Goal: Use online tool/utility: Utilize a website feature to perform a specific function

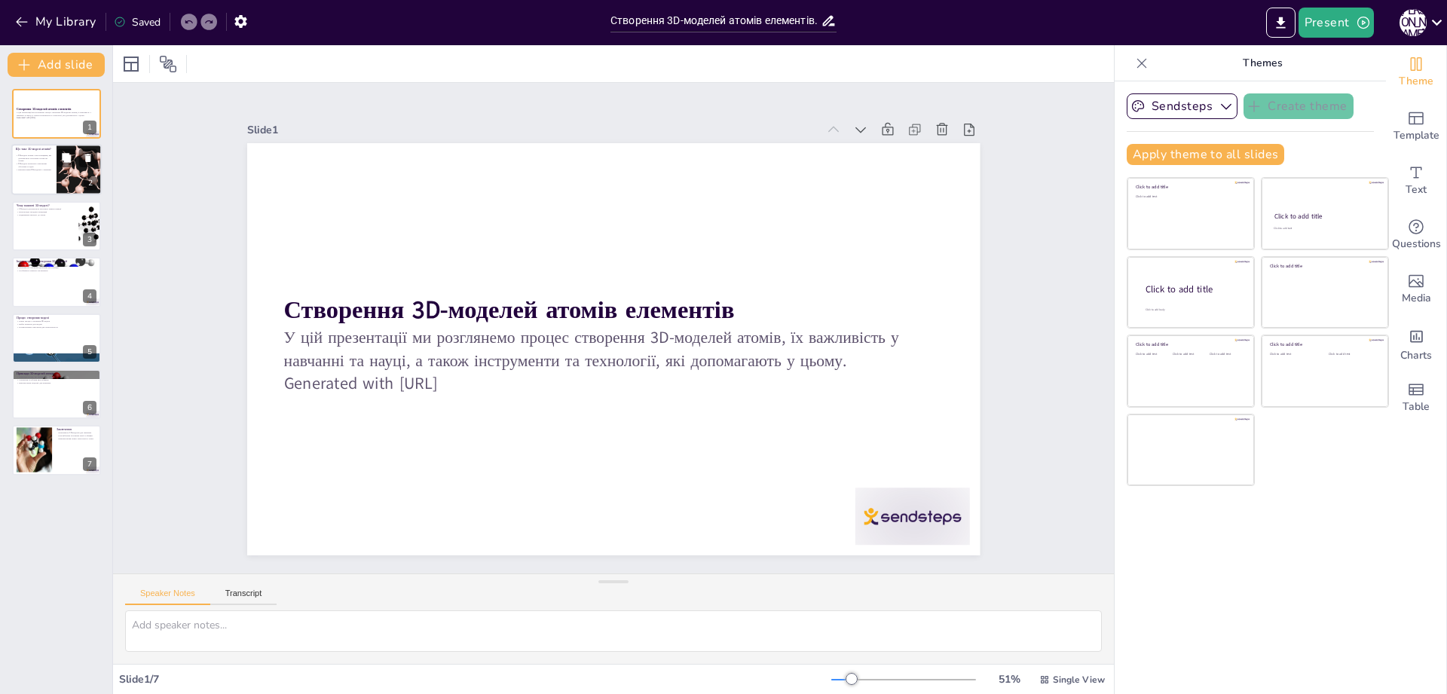
click at [53, 181] on div at bounding box center [56, 170] width 90 height 51
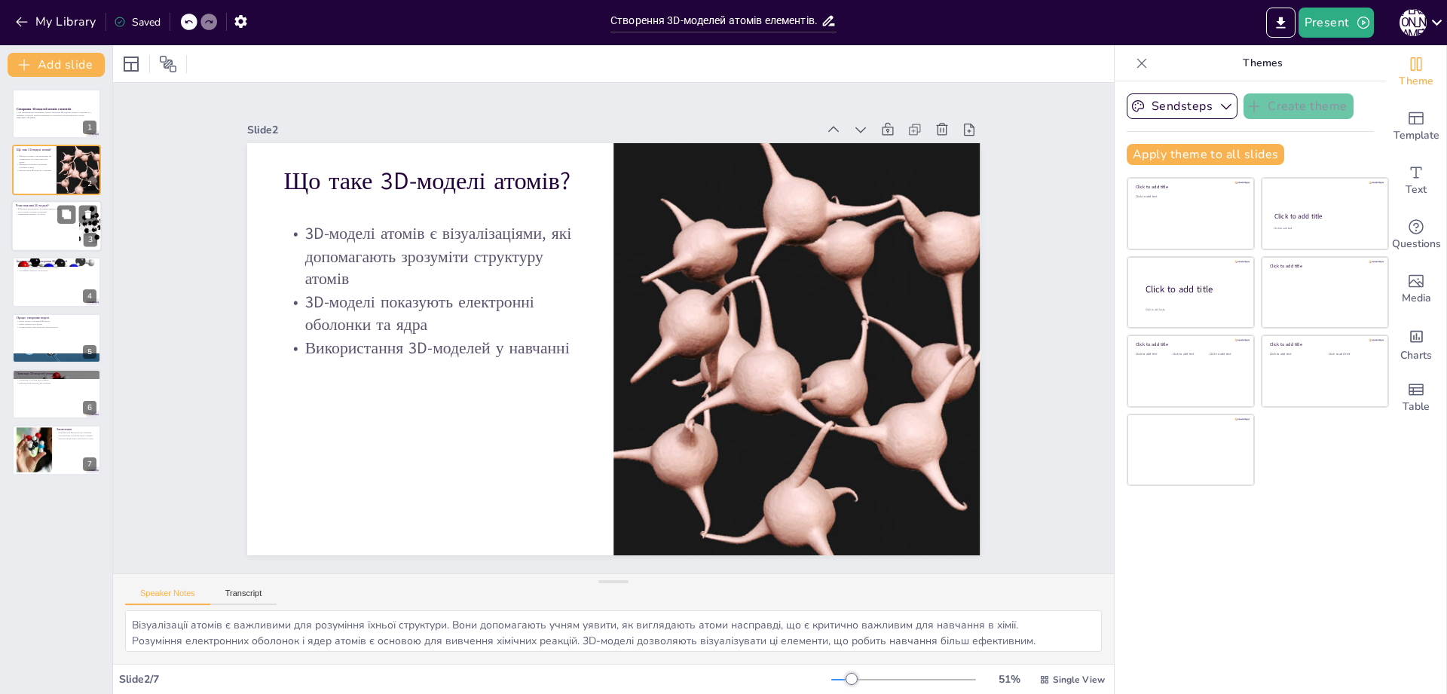
click at [50, 206] on p "Чому важливі 3D-моделі?" at bounding box center [45, 205] width 59 height 5
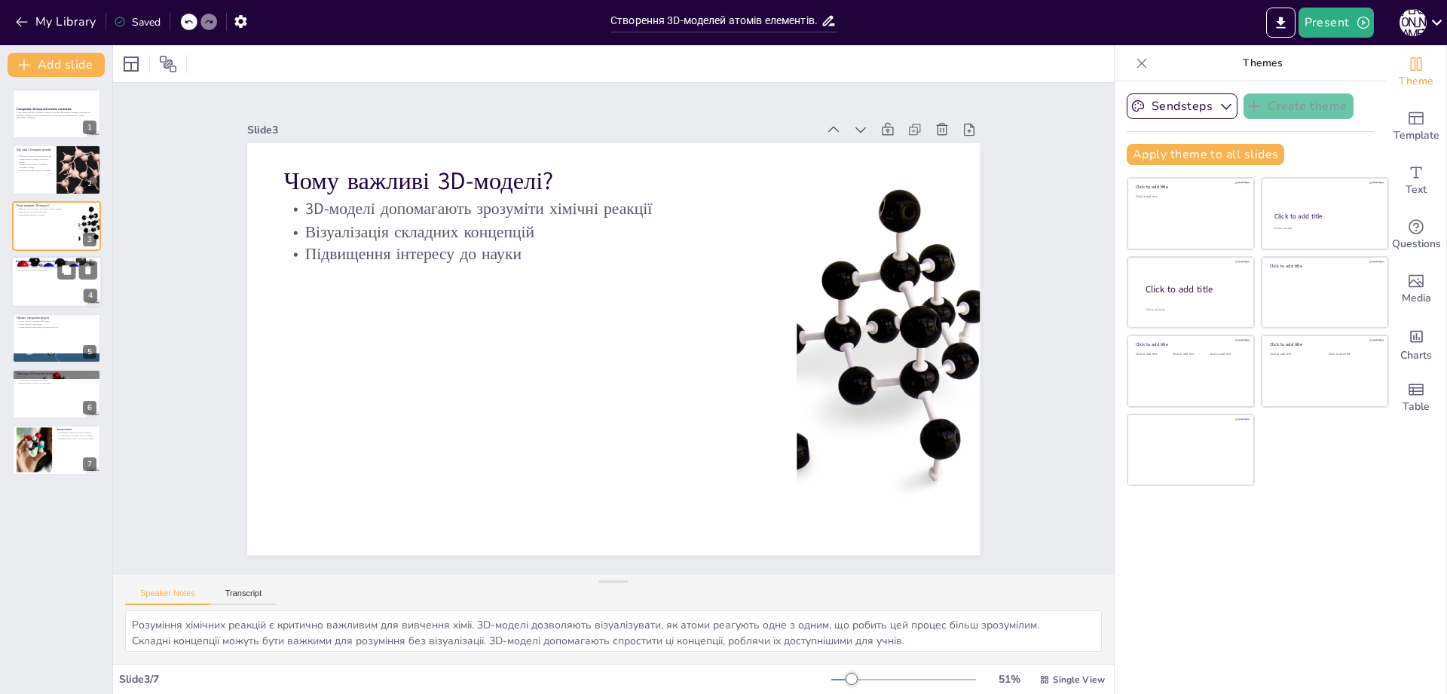
click at [47, 271] on p "Особливості кожного інструменту" at bounding box center [56, 270] width 81 height 3
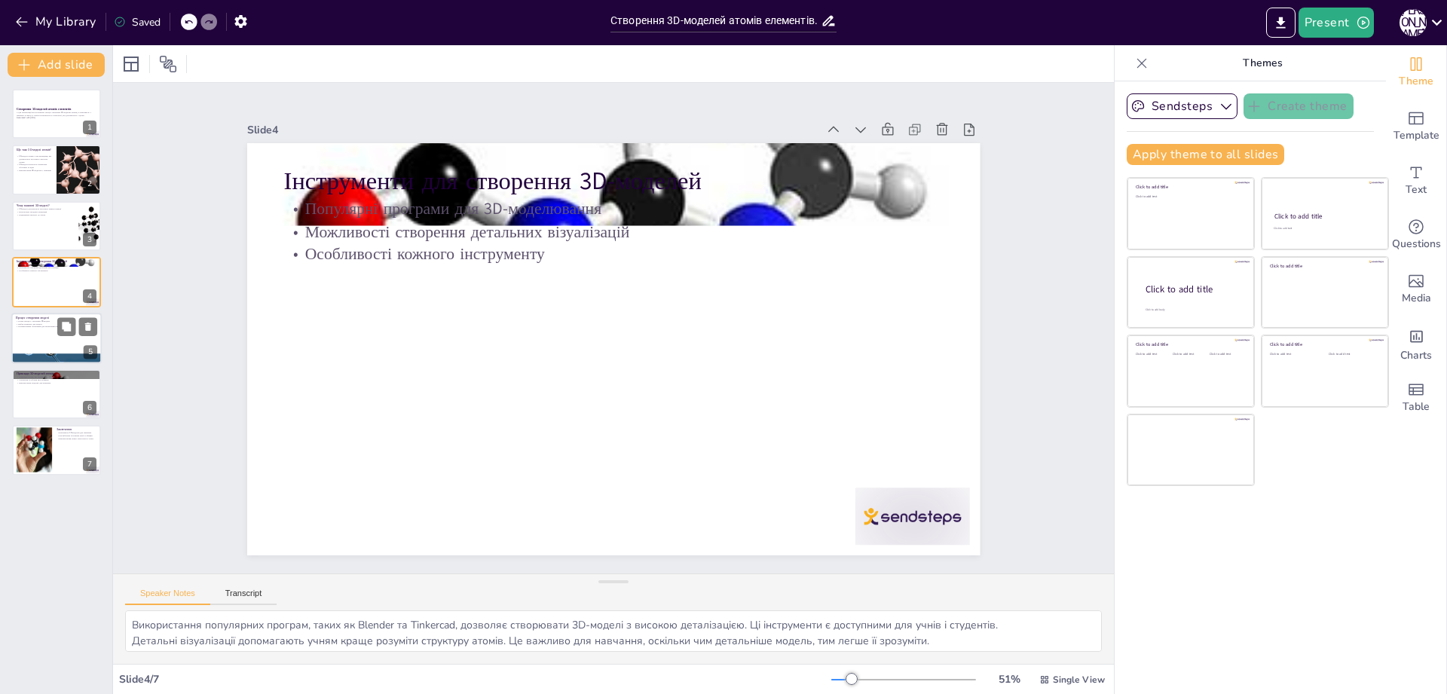
click at [53, 350] on div at bounding box center [56, 338] width 90 height 51
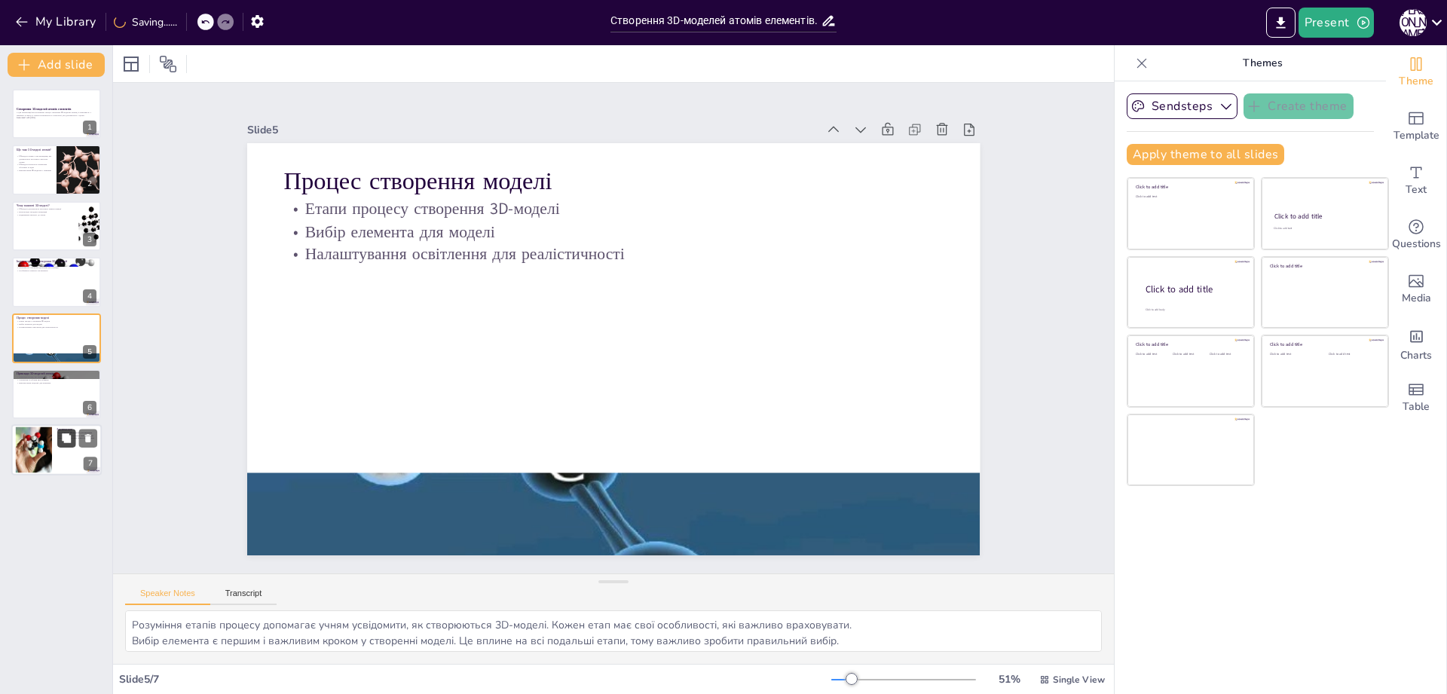
click at [62, 435] on icon at bounding box center [66, 438] width 11 height 11
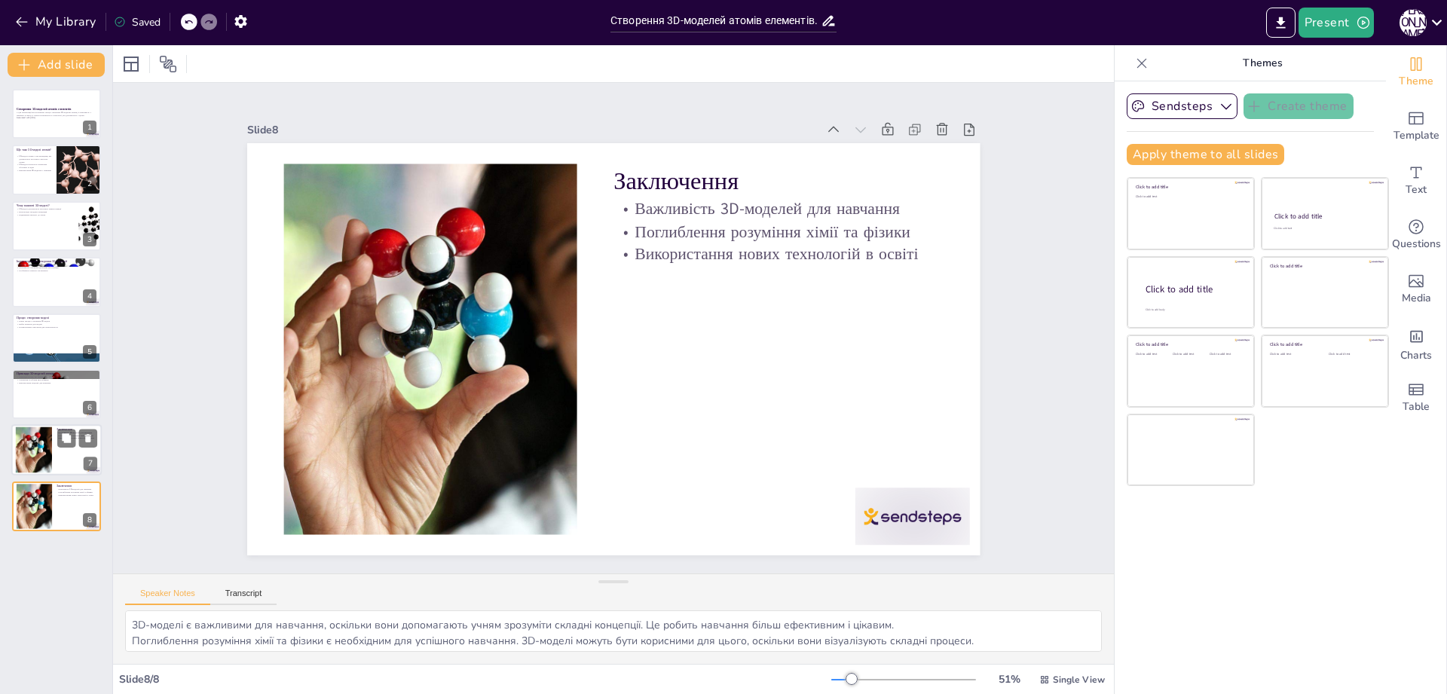
click at [67, 458] on div at bounding box center [56, 450] width 90 height 51
click at [61, 498] on button at bounding box center [66, 494] width 18 height 18
click at [59, 530] on div "Заключення Важливість 3D-моделей для навчання Поглиблення розуміння хімії та фі…" at bounding box center [56, 506] width 90 height 51
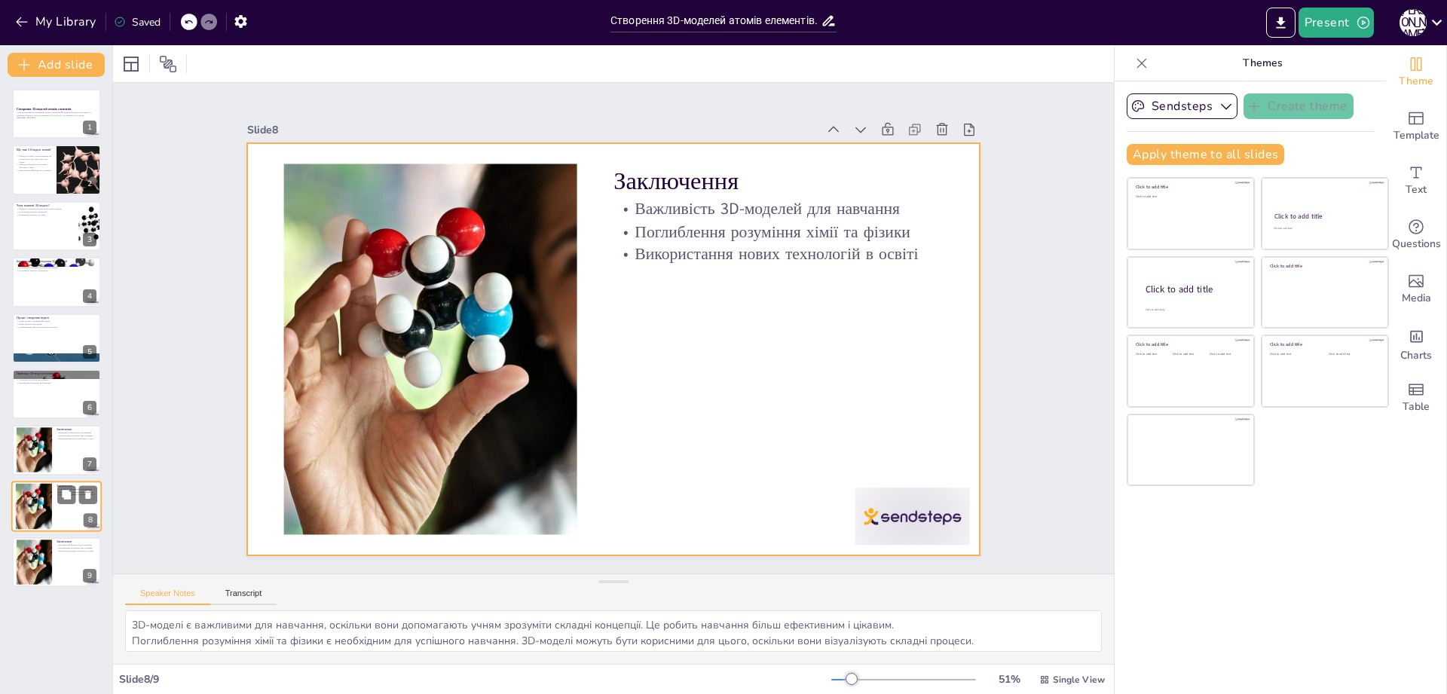
click at [54, 519] on div at bounding box center [56, 506] width 90 height 51
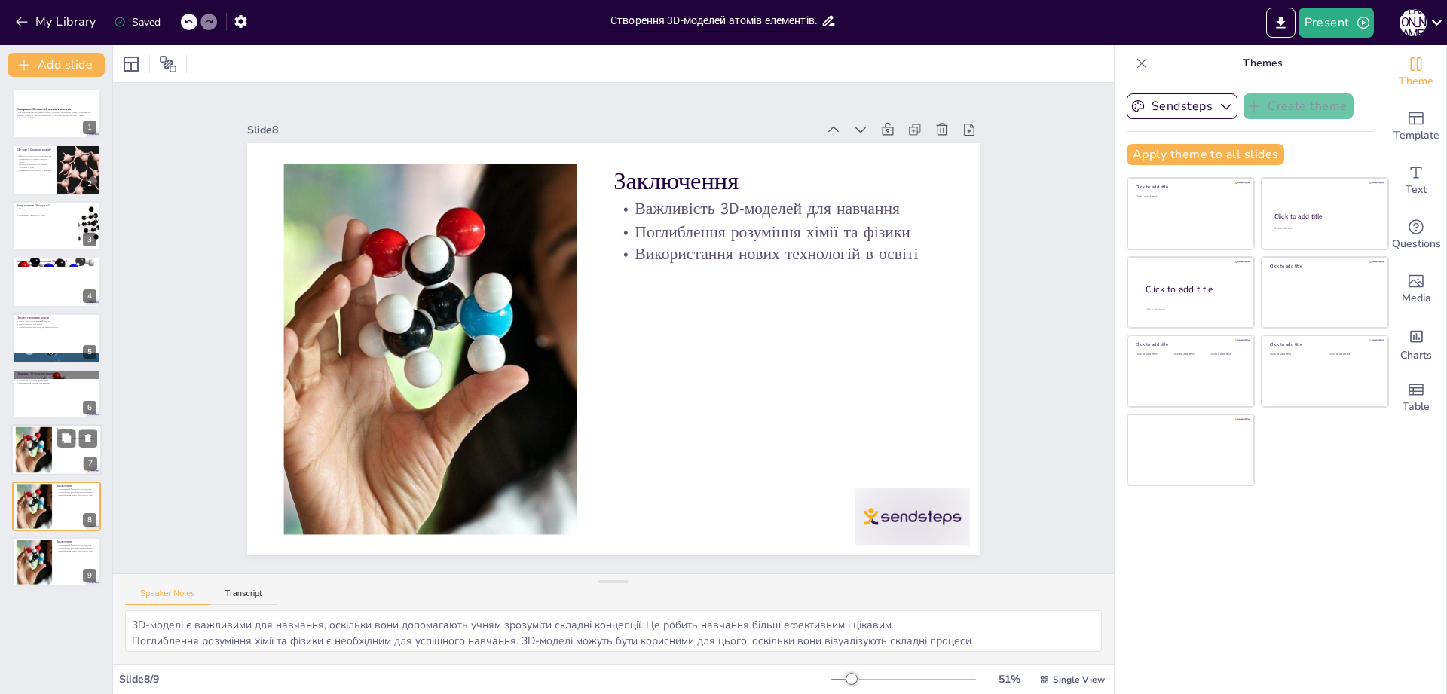
click at [43, 447] on div at bounding box center [34, 450] width 46 height 46
click at [60, 439] on button at bounding box center [66, 439] width 18 height 18
click at [43, 399] on div at bounding box center [56, 393] width 90 height 51
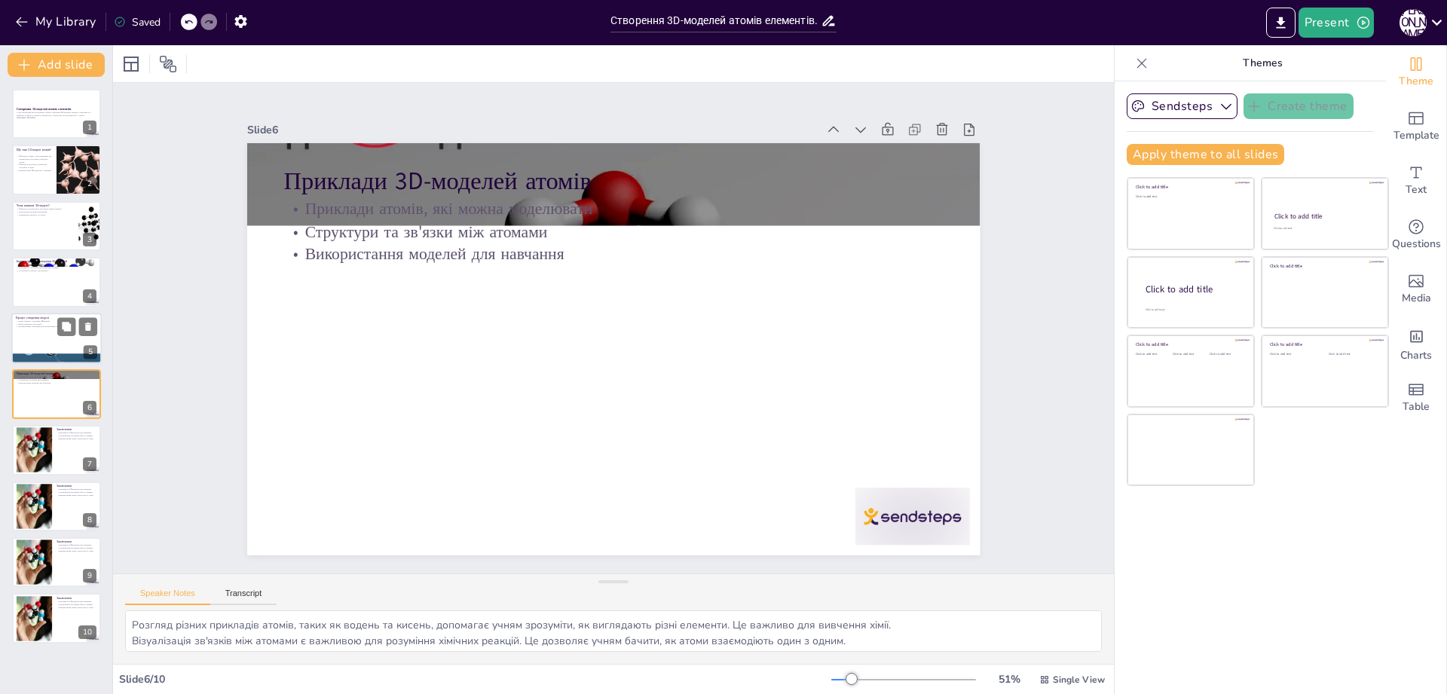
click at [70, 342] on div at bounding box center [56, 338] width 90 height 51
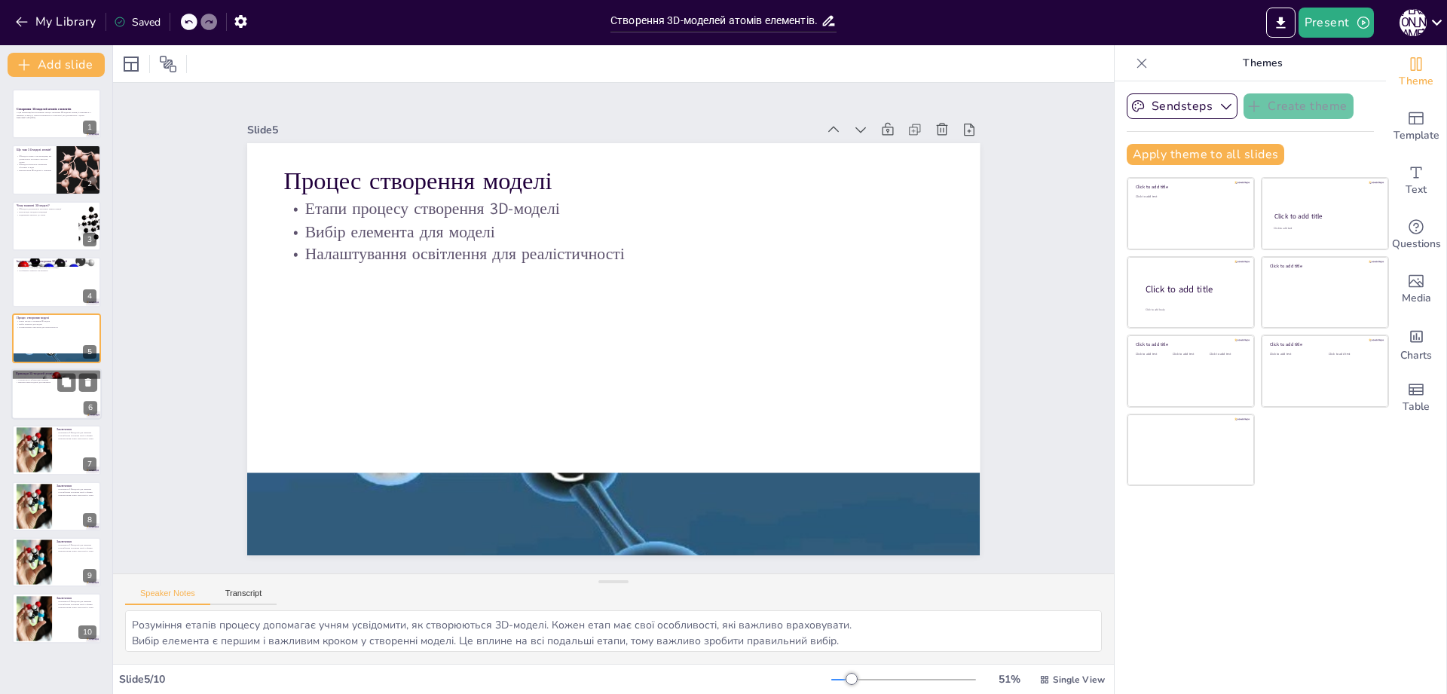
click at [48, 409] on div at bounding box center [56, 393] width 90 height 51
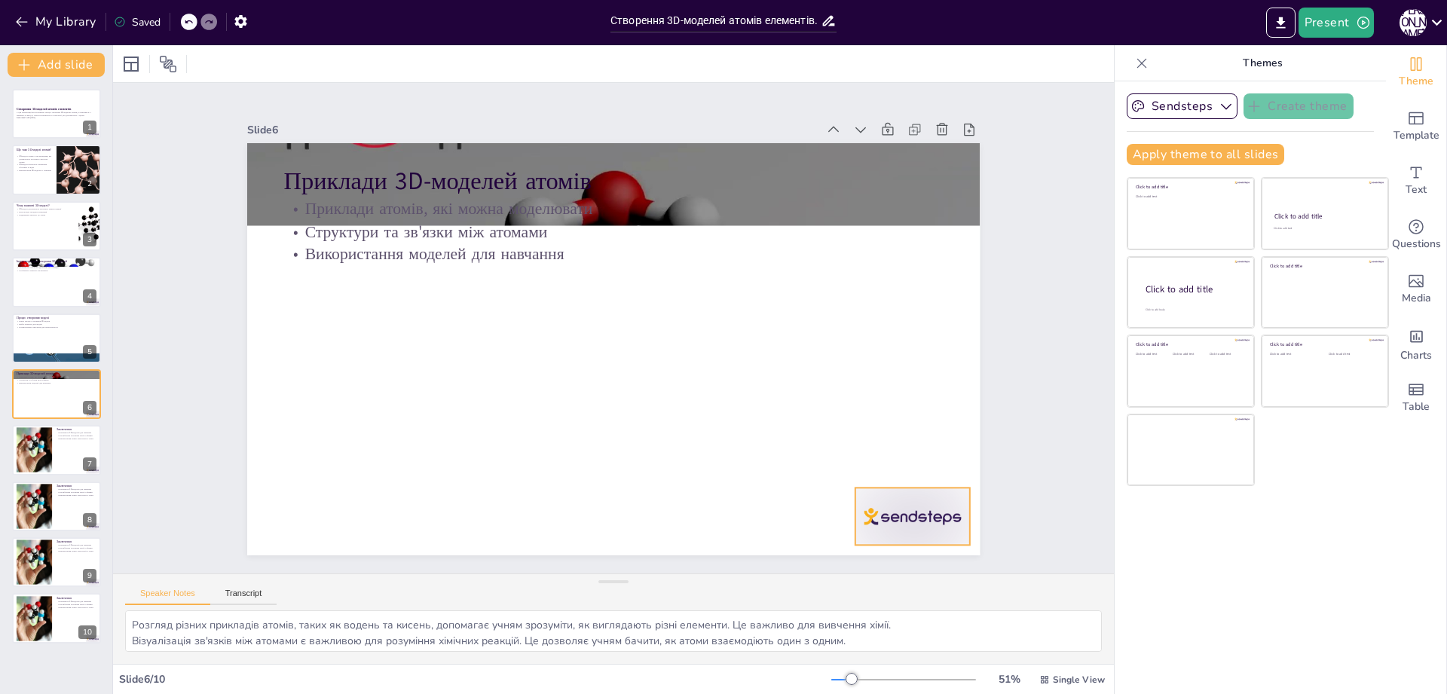
click at [930, 503] on div at bounding box center [912, 516] width 115 height 57
click at [929, 464] on icon at bounding box center [925, 457] width 18 height 18
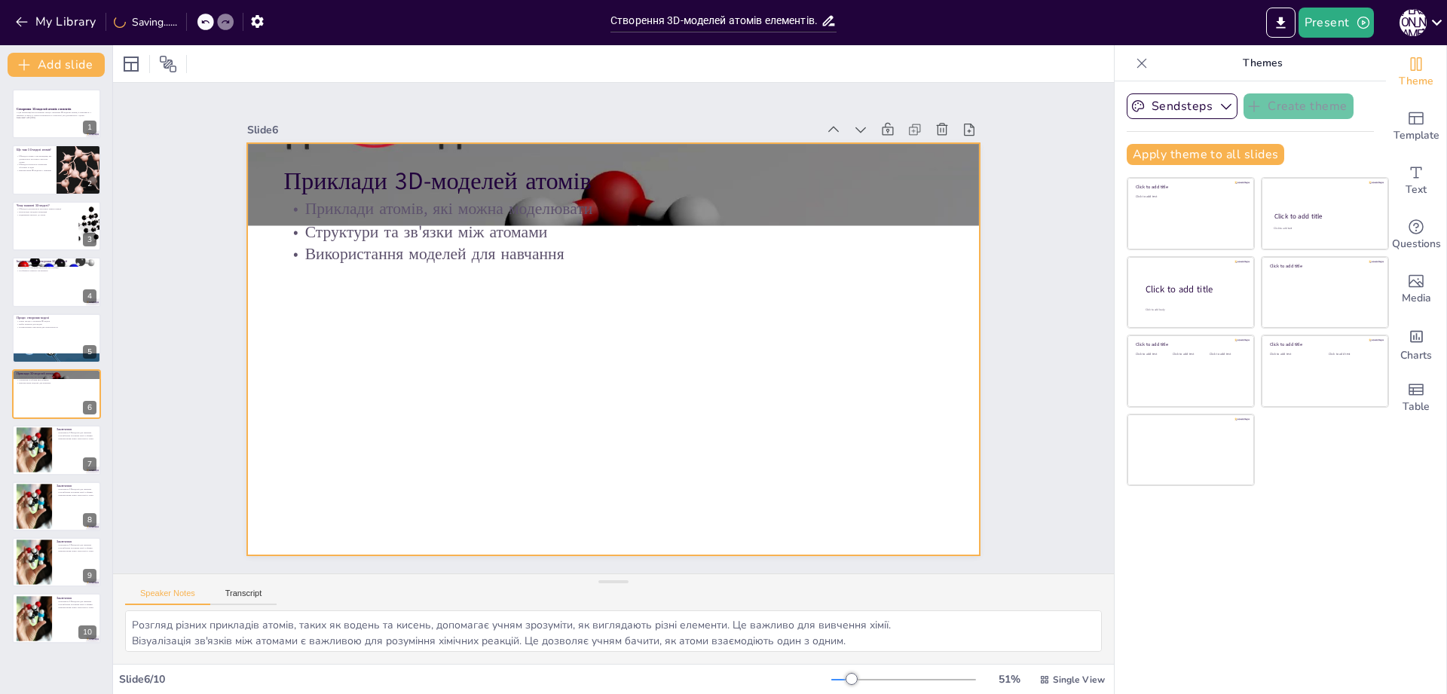
click at [354, 312] on div at bounding box center [613, 349] width 732 height 412
click at [1203, 109] on button "Sendsteps" at bounding box center [1182, 106] width 111 height 26
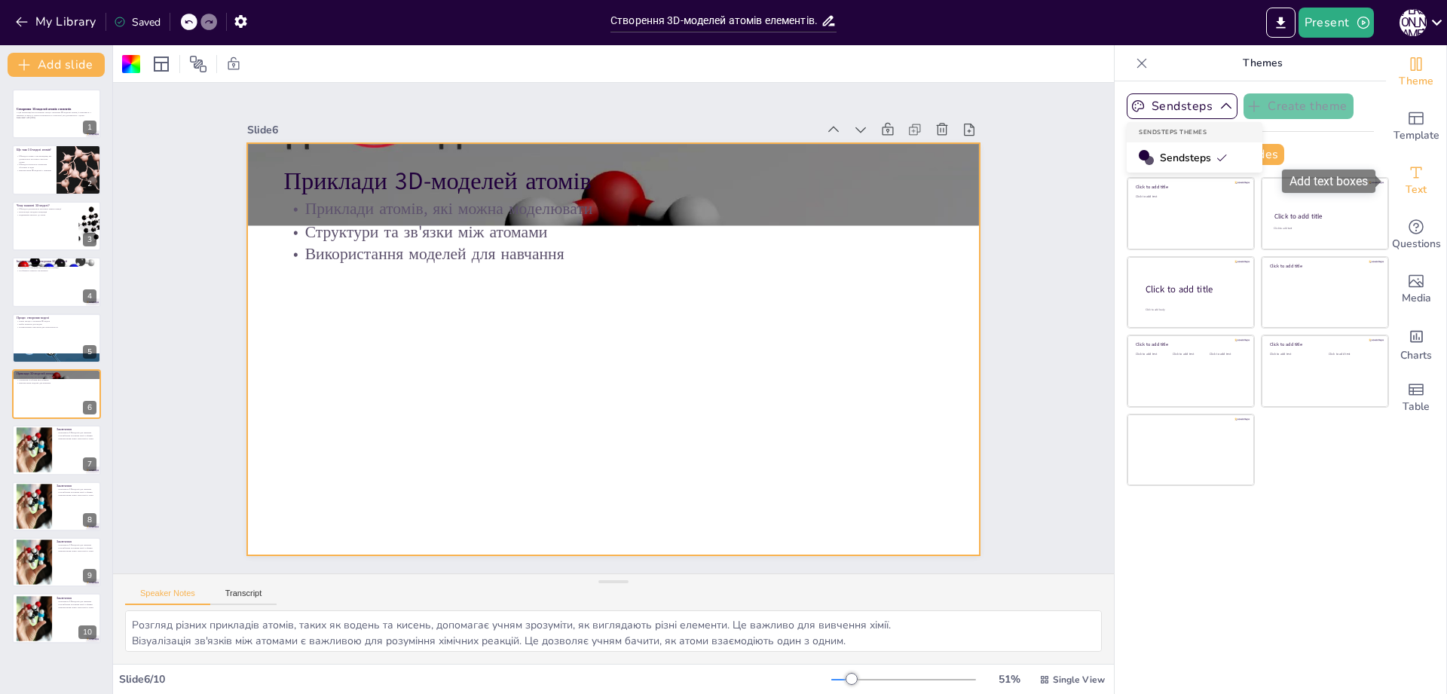
click at [1420, 173] on icon "Add text boxes" at bounding box center [1416, 173] width 18 height 18
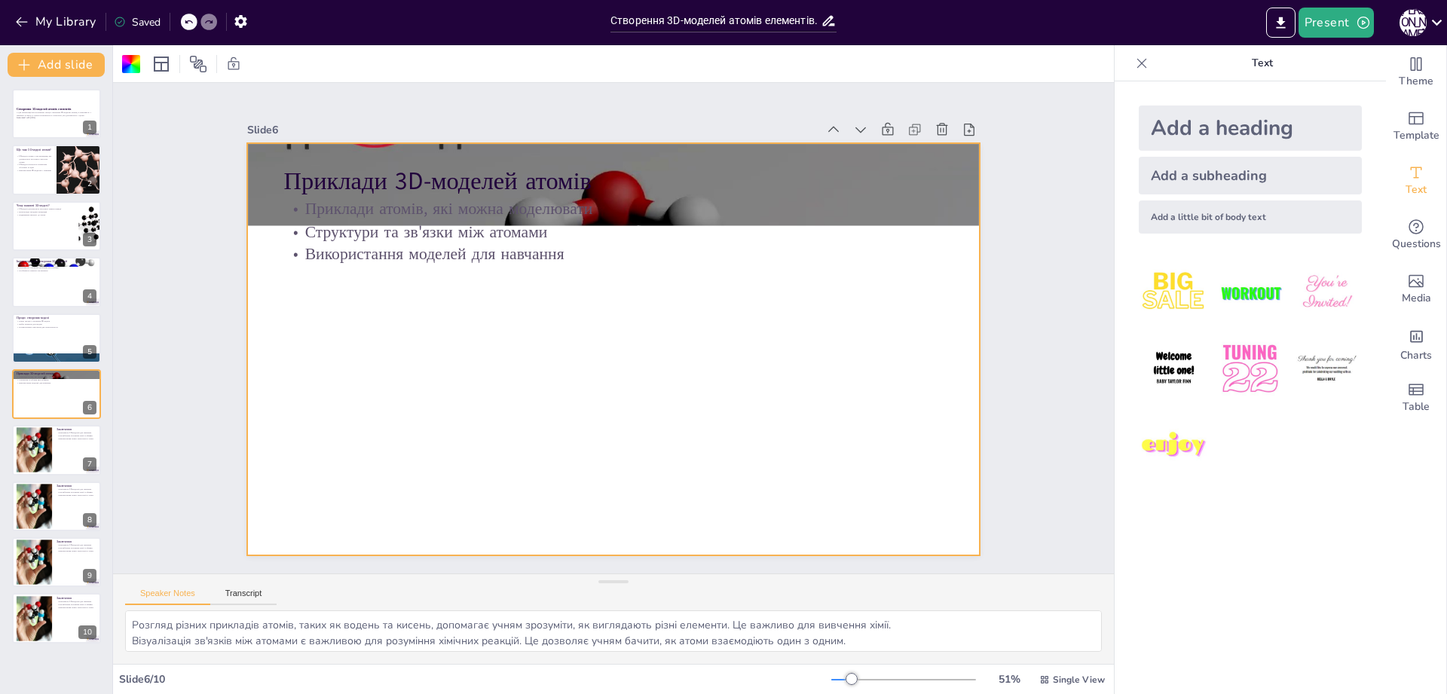
click at [1145, 66] on icon at bounding box center [1142, 63] width 10 height 10
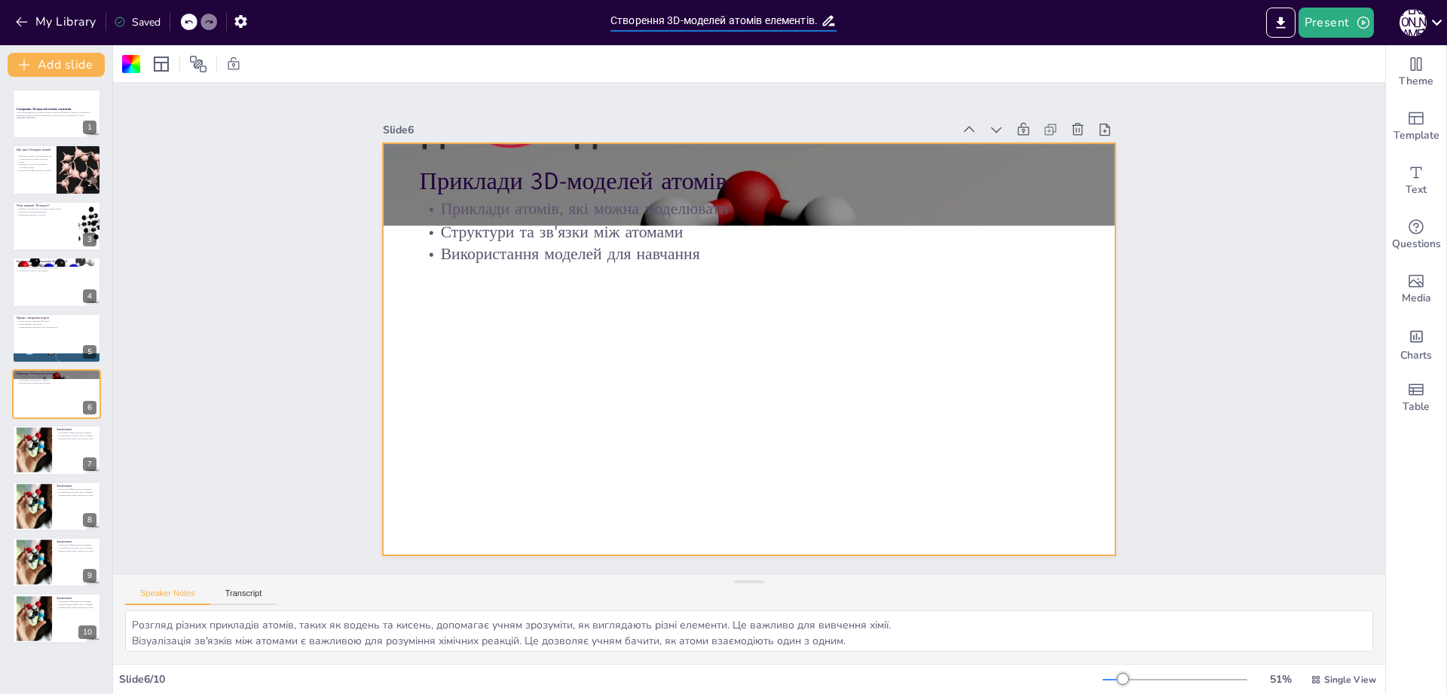
click at [808, 19] on input "Створення 3D-моделей атомів елементів." at bounding box center [715, 21] width 210 height 22
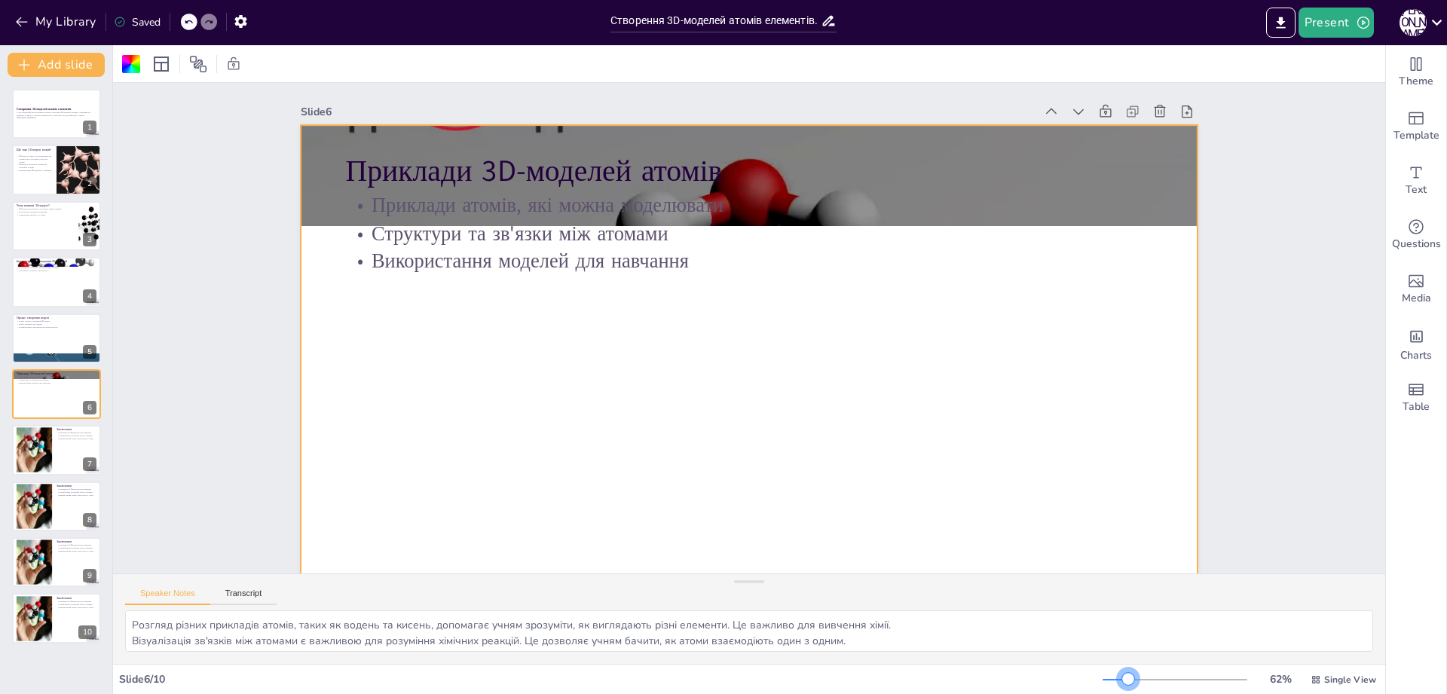
drag, startPoint x: 1123, startPoint y: 678, endPoint x: 1130, endPoint y: 685, distance: 9.1
click at [1130, 685] on div at bounding box center [1128, 679] width 12 height 12
click at [77, 213] on div at bounding box center [77, 214] width 40 height 18
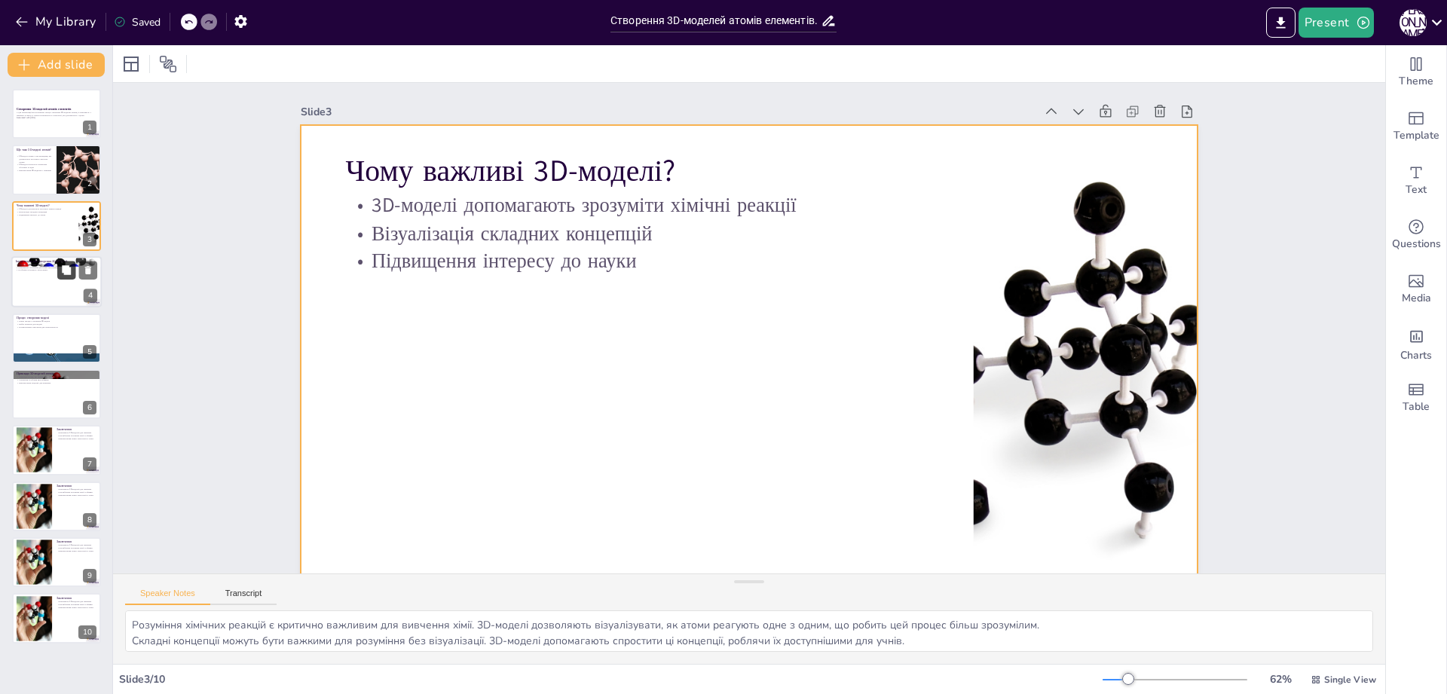
click at [67, 277] on button at bounding box center [66, 270] width 18 height 18
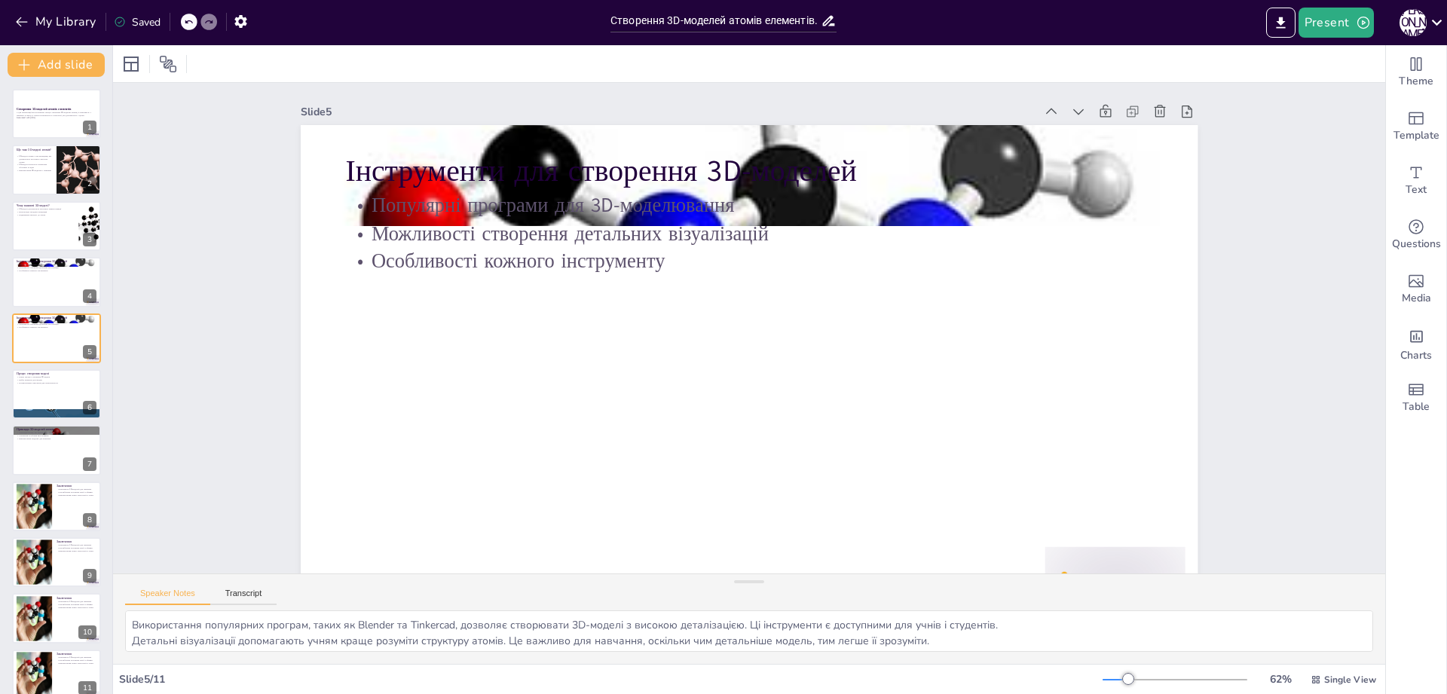
scroll to position [49, 0]
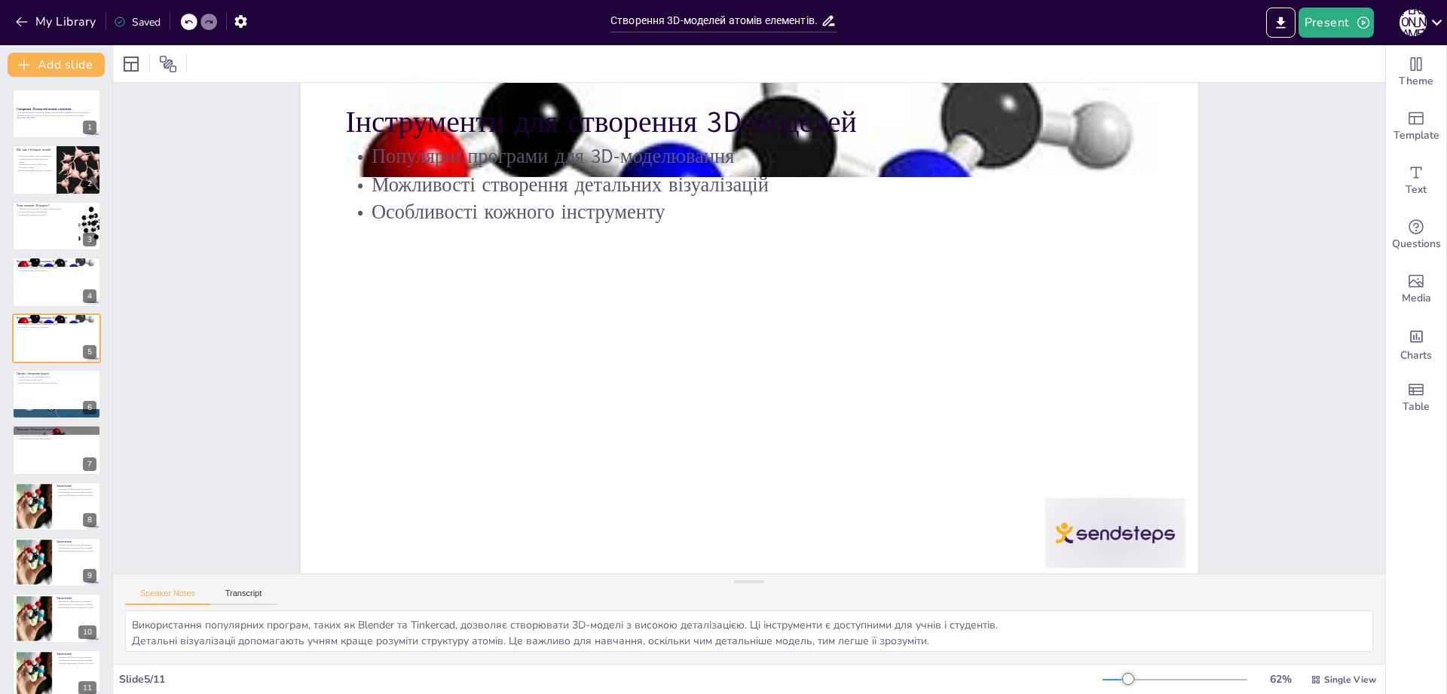
click at [67, 366] on div "Створення 3D-моделей атомів елементів У цій презентації ми розглянемо процес ст…" at bounding box center [56, 394] width 112 height 610
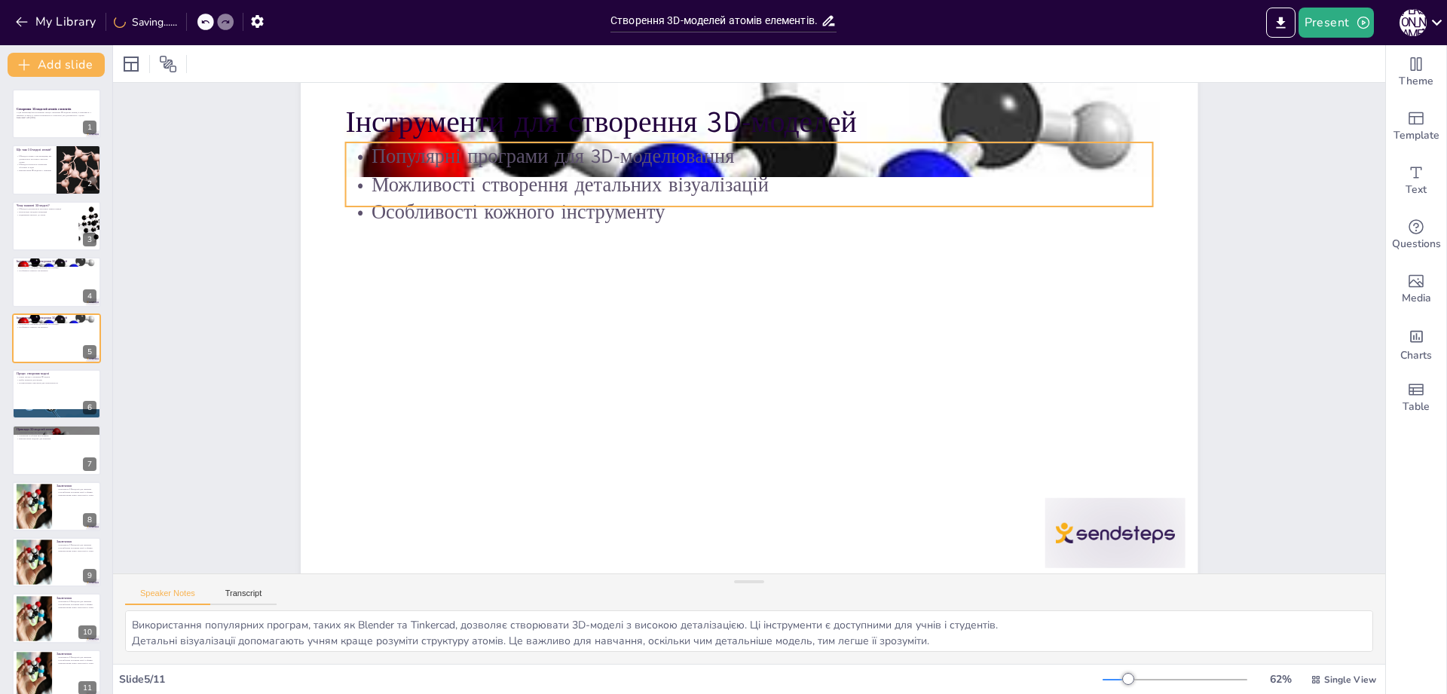
click at [575, 203] on p "Особливості кожного інструменту" at bounding box center [748, 212] width 807 height 28
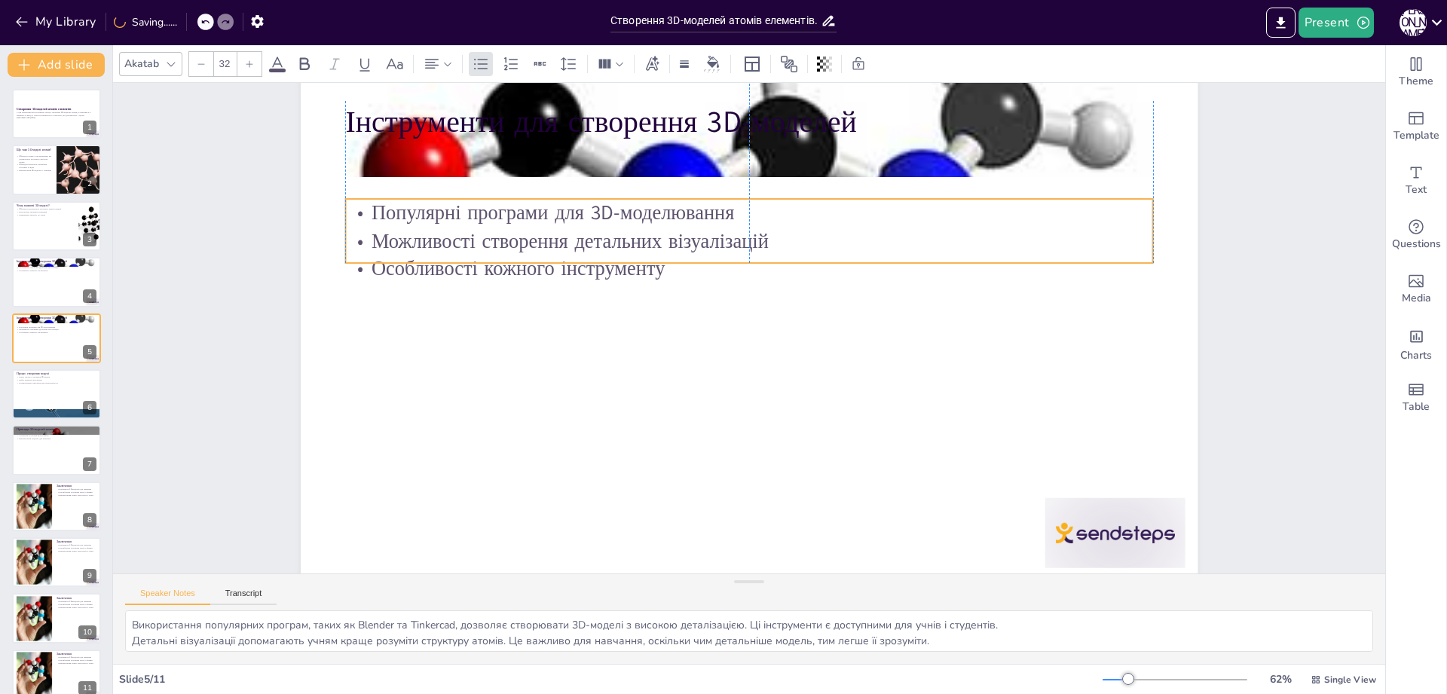
drag, startPoint x: 789, startPoint y: 187, endPoint x: 787, endPoint y: 243, distance: 56.6
click at [787, 243] on p "Можливості створення детальних візуалізацій" at bounding box center [748, 241] width 807 height 28
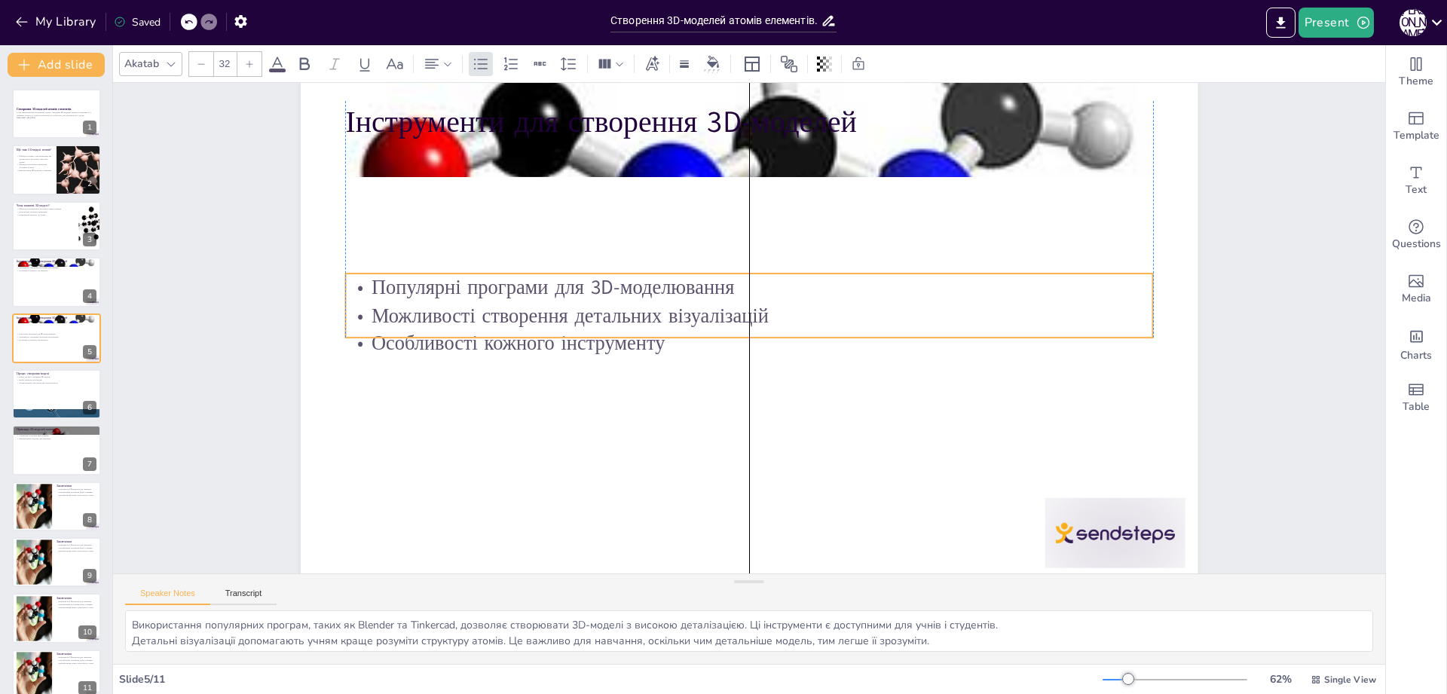
drag, startPoint x: 783, startPoint y: 246, endPoint x: 782, endPoint y: 313, distance: 66.3
click at [782, 313] on p "Можливості створення детальних візуалізацій" at bounding box center [748, 315] width 807 height 28
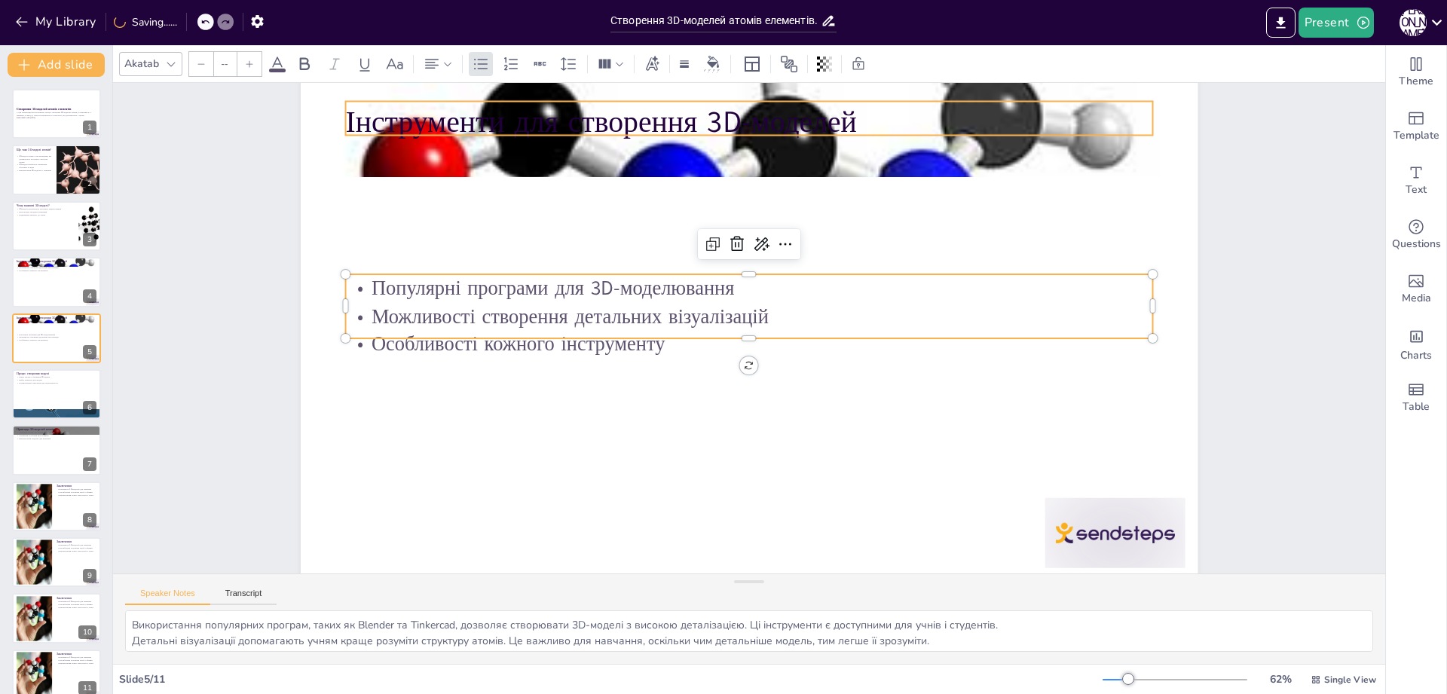
type input "48"
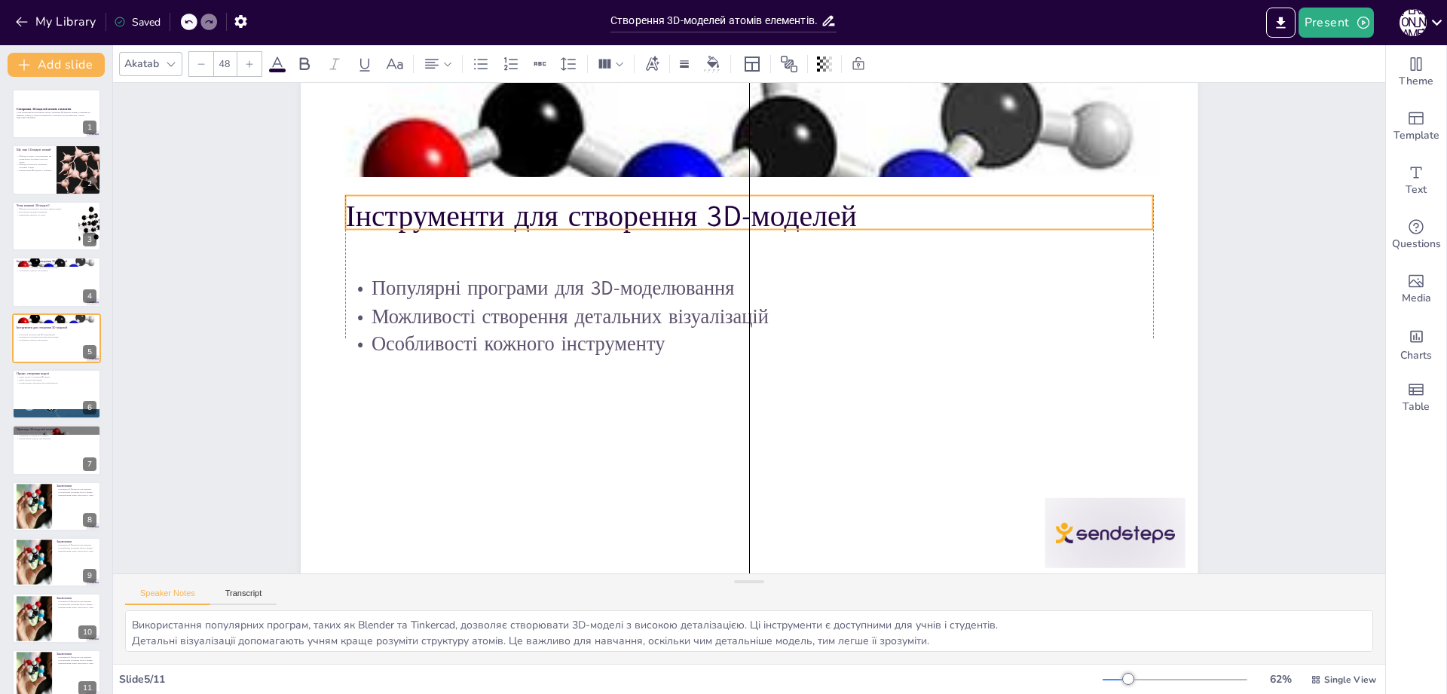
drag, startPoint x: 815, startPoint y: 115, endPoint x: 817, endPoint y: 209, distance: 94.2
click at [817, 209] on p "Інструменти для створення 3D-моделей" at bounding box center [748, 216] width 807 height 42
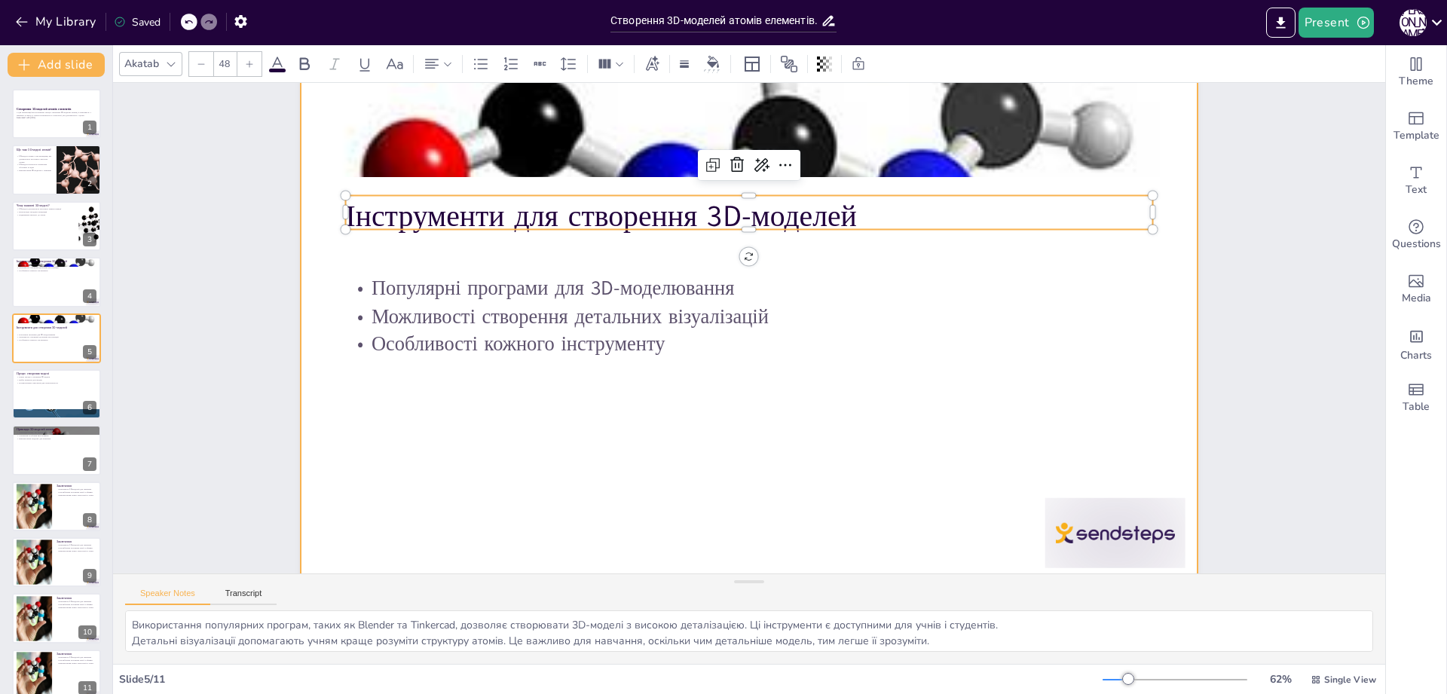
click at [1099, 530] on div at bounding box center [1114, 533] width 140 height 70
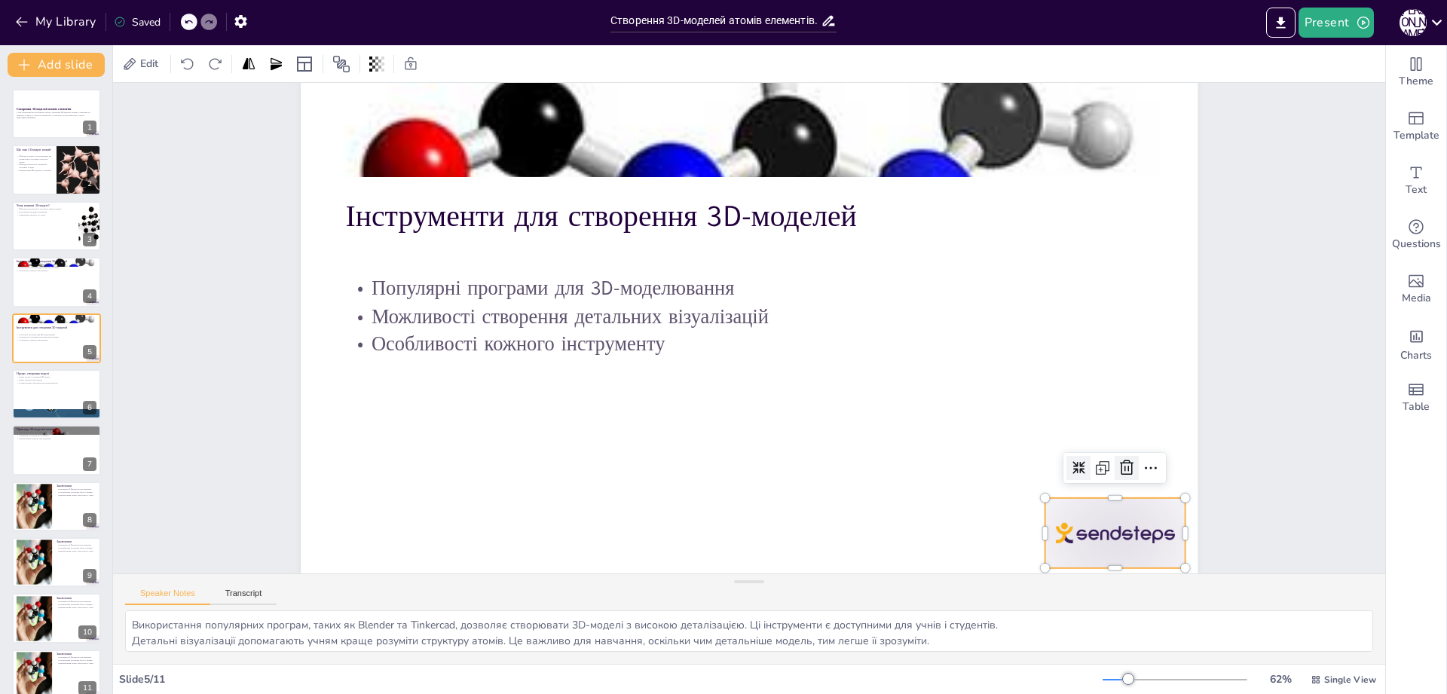
click at [1127, 474] on icon at bounding box center [1127, 467] width 14 height 15
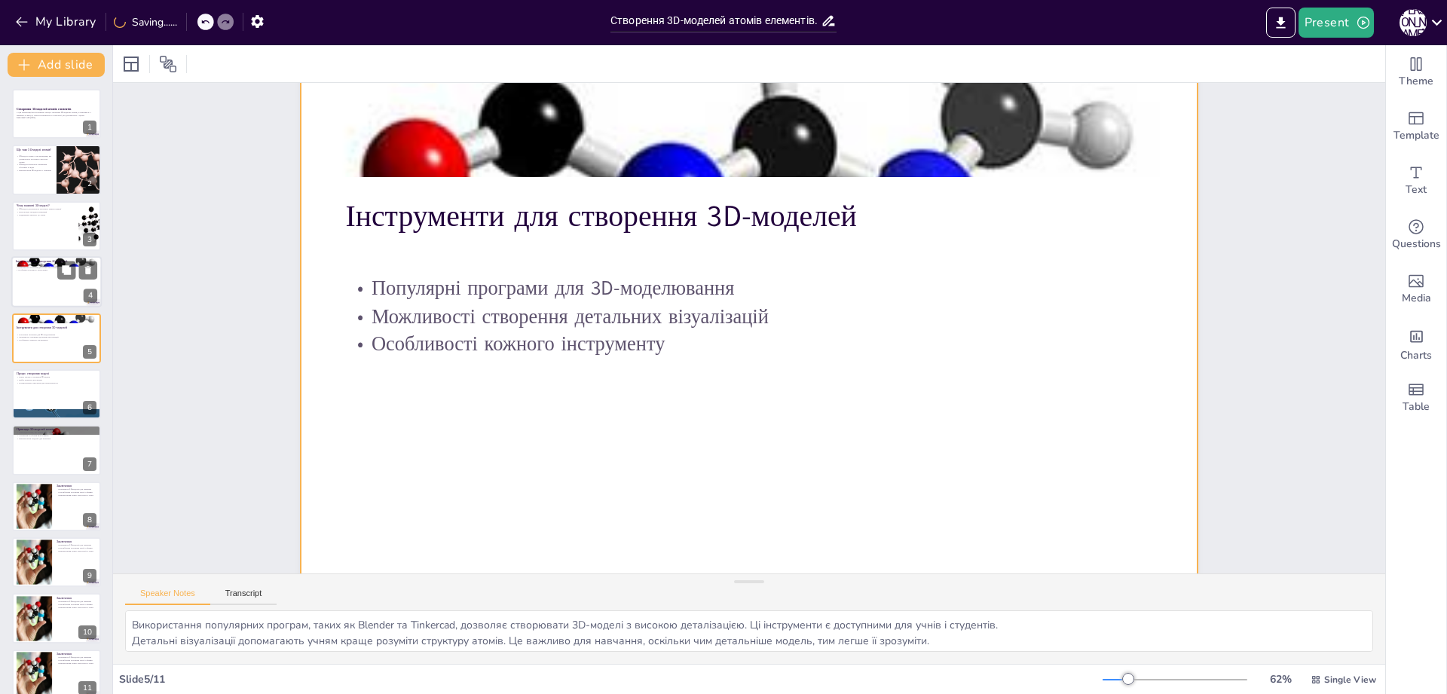
click at [55, 279] on div at bounding box center [56, 281] width 90 height 51
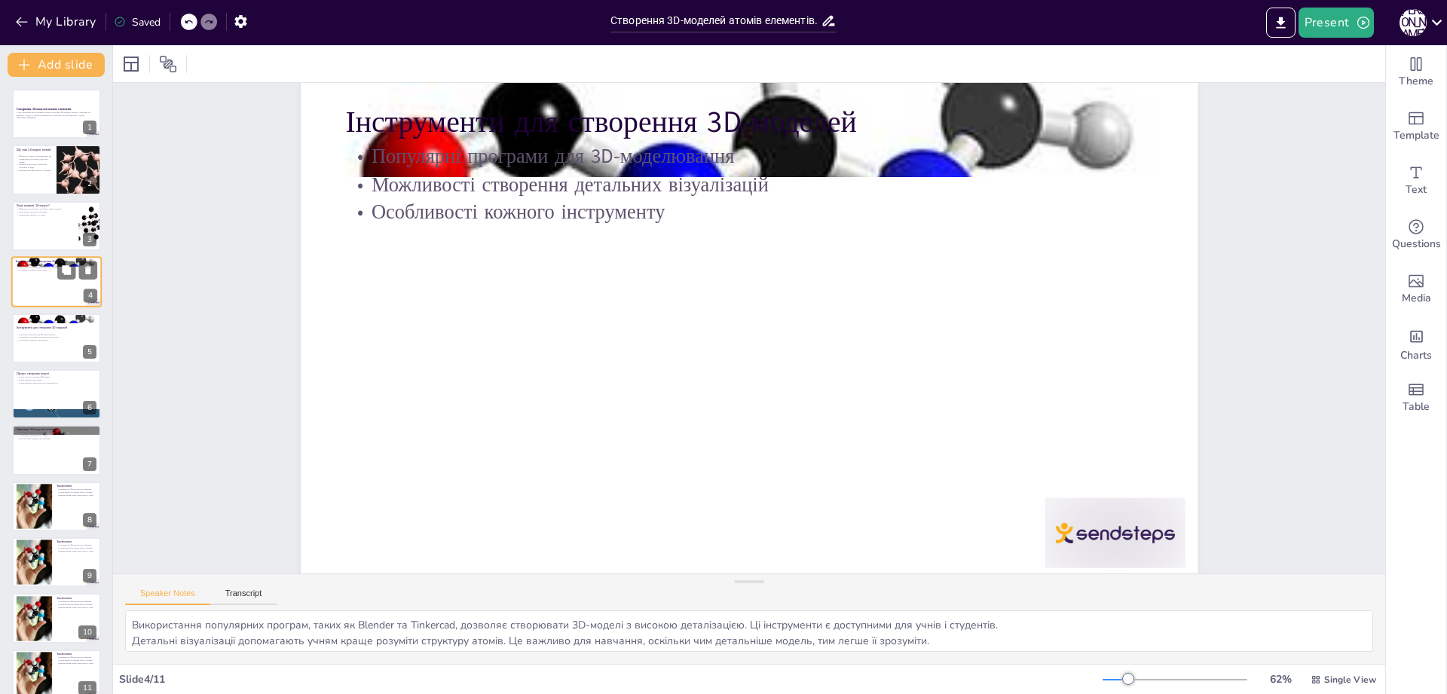
scroll to position [0, 0]
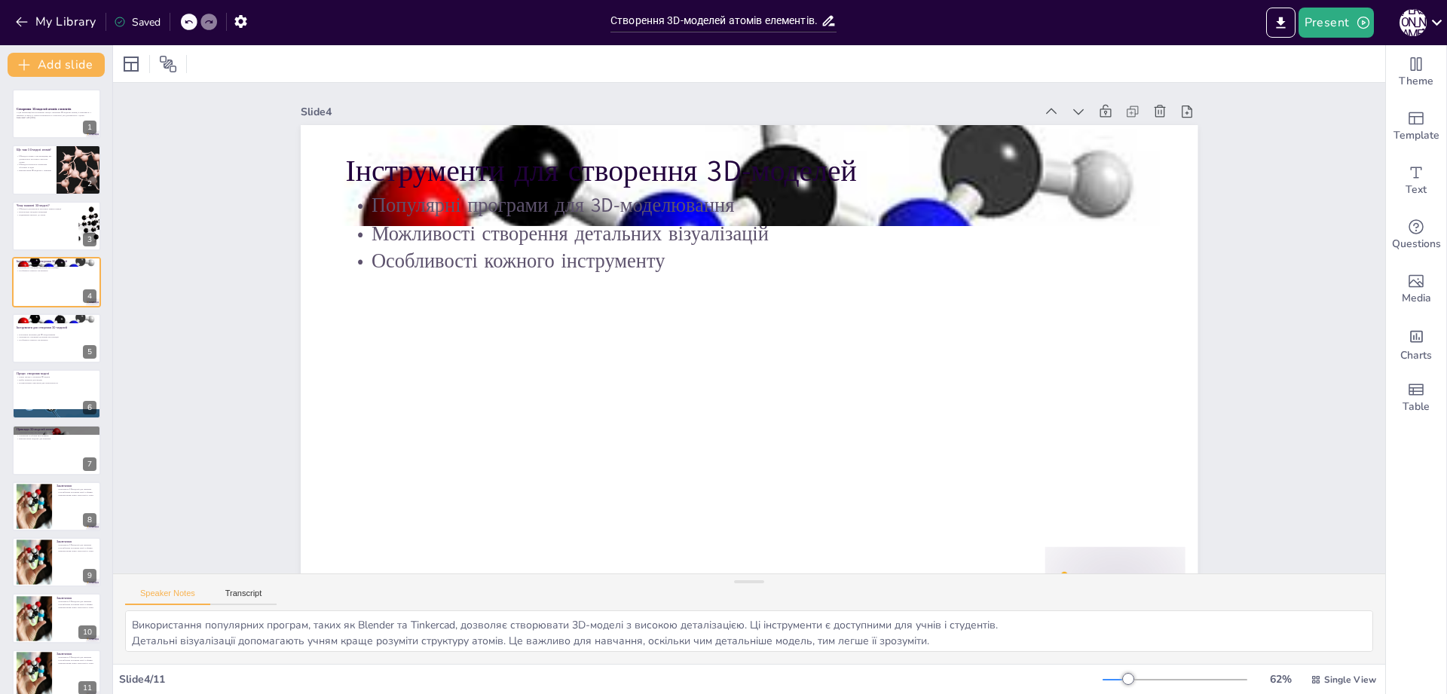
click at [1112, 574] on div "Speaker Notes Transcript" at bounding box center [749, 592] width 1272 height 36
click at [1107, 561] on div at bounding box center [1114, 582] width 140 height 70
click at [1120, 521] on icon at bounding box center [1126, 517] width 18 height 18
click at [1414, 30] on div "[PERSON_NAME]" at bounding box center [1412, 22] width 27 height 27
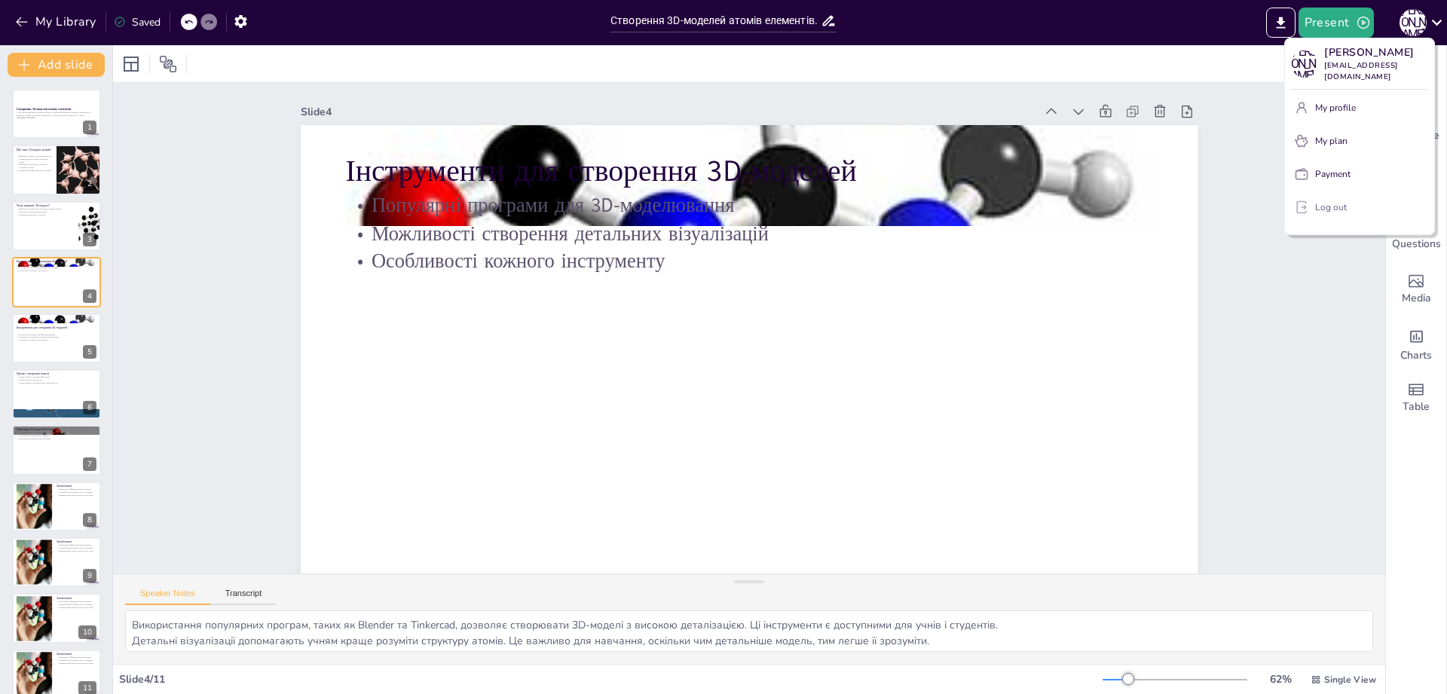
click at [1348, 203] on button "Log out" at bounding box center [1359, 207] width 137 height 24
